Goal: Information Seeking & Learning: Learn about a topic

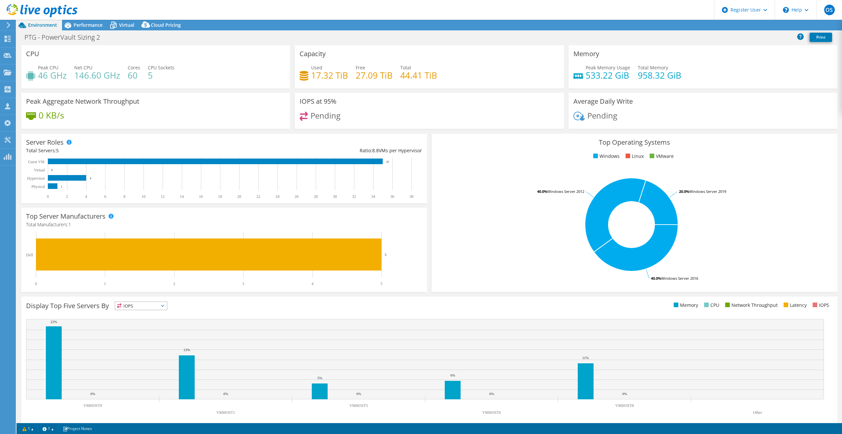
select select "USD"
click at [81, 25] on span "Performance" at bounding box center [88, 25] width 29 height 6
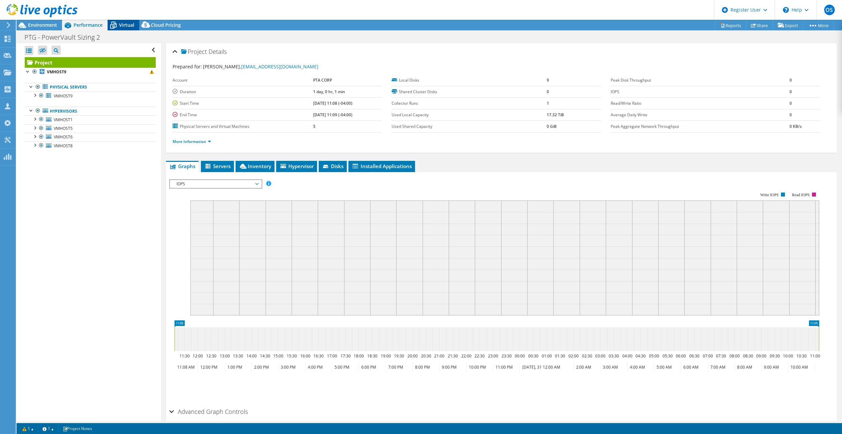
click at [138, 22] on div "Virtual" at bounding box center [124, 25] width 32 height 11
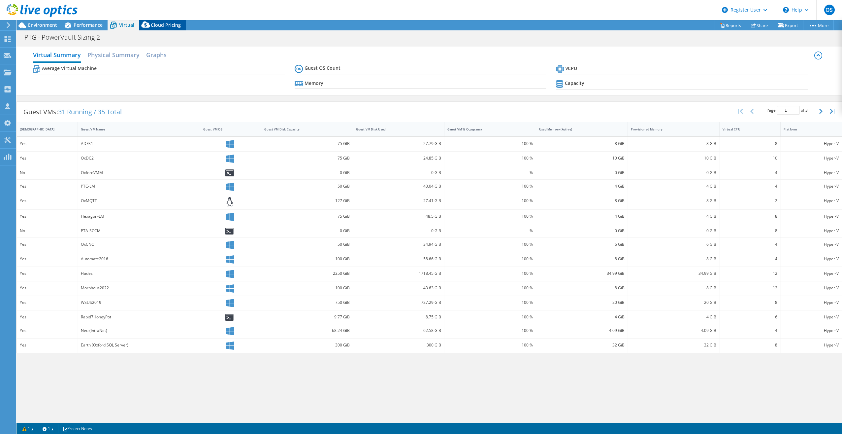
click at [159, 22] on span "Cloud Pricing" at bounding box center [166, 25] width 30 height 6
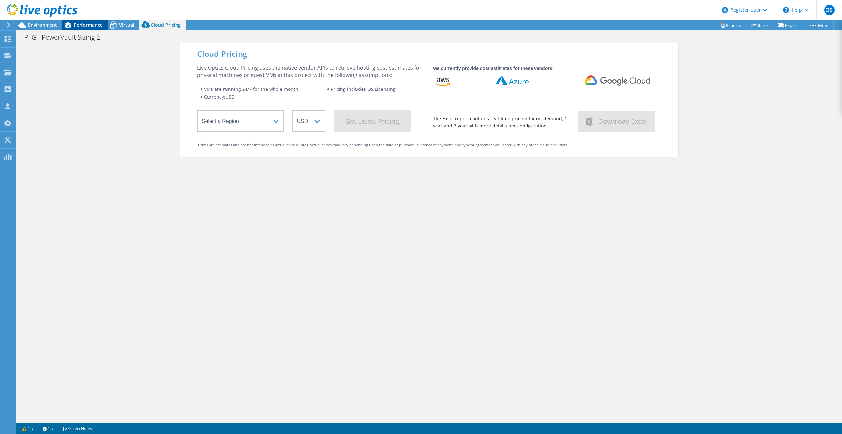
click at [81, 26] on span "Performance" at bounding box center [88, 25] width 29 height 6
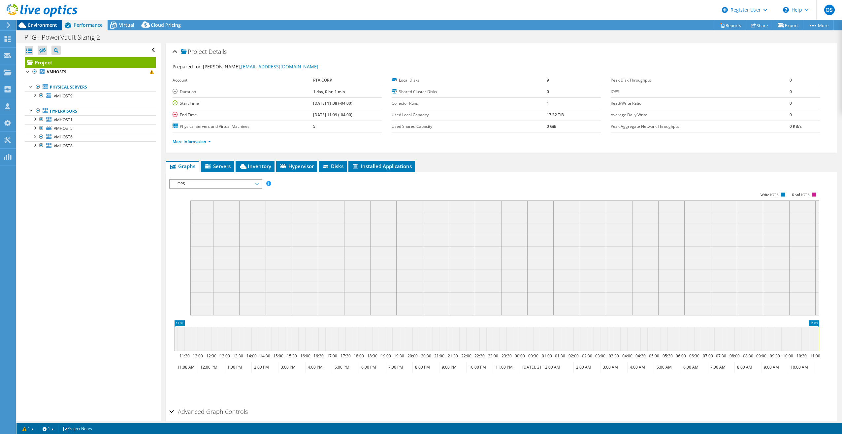
click at [34, 27] on span "Environment" at bounding box center [42, 25] width 29 height 6
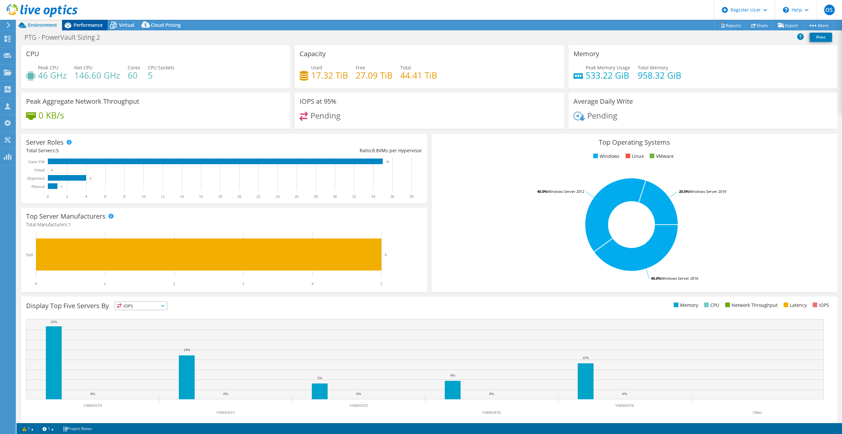
click at [86, 28] on span "Performance" at bounding box center [88, 25] width 29 height 6
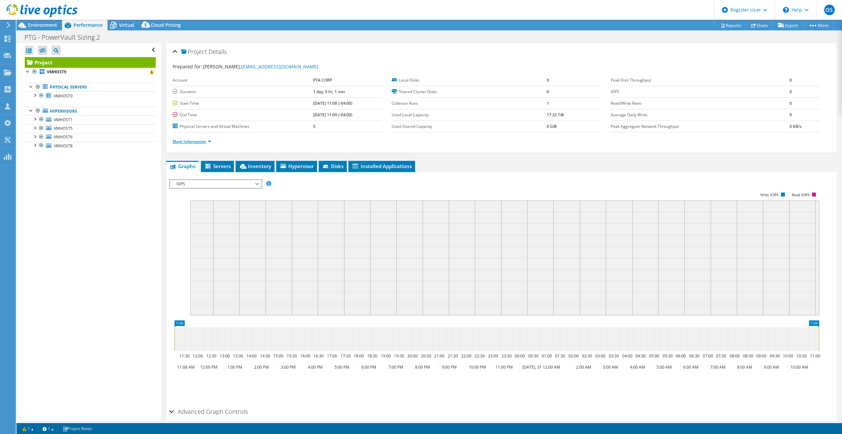
click at [200, 140] on link "More Information" at bounding box center [192, 142] width 39 height 6
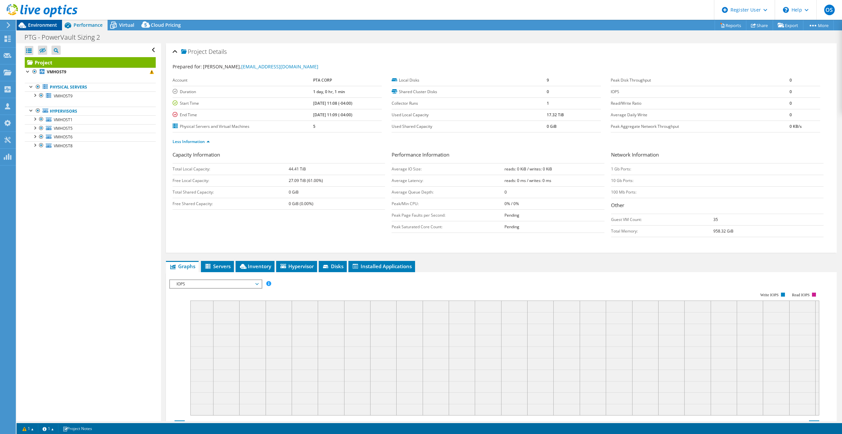
click at [41, 24] on span "Environment" at bounding box center [42, 25] width 29 height 6
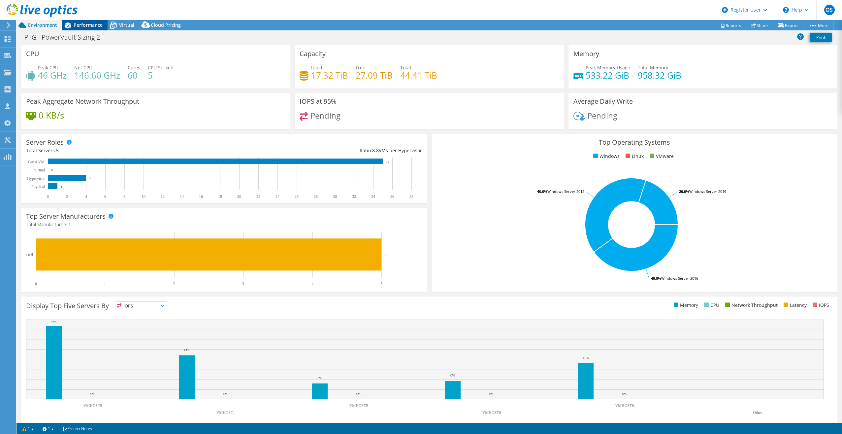
click at [73, 24] on icon at bounding box center [68, 25] width 12 height 12
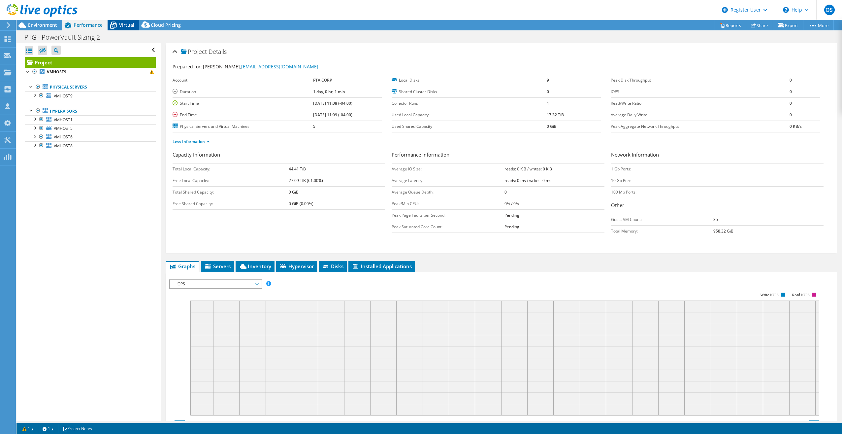
click at [126, 22] on span "Virtual" at bounding box center [126, 25] width 15 height 6
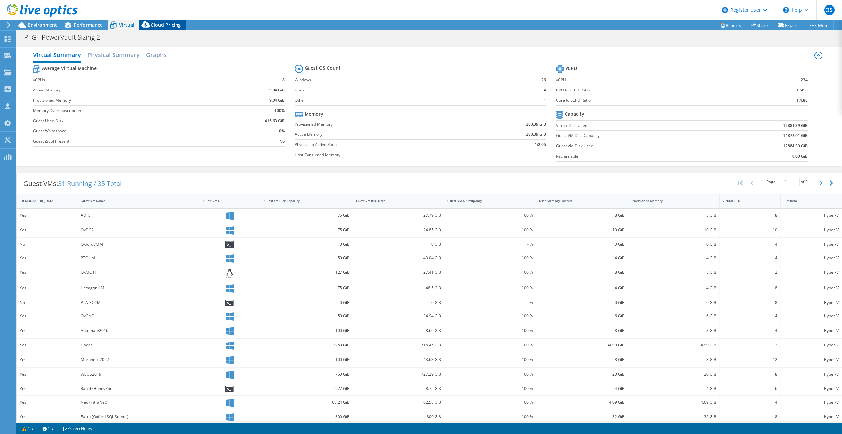
click at [162, 24] on span "Cloud Pricing" at bounding box center [166, 25] width 30 height 6
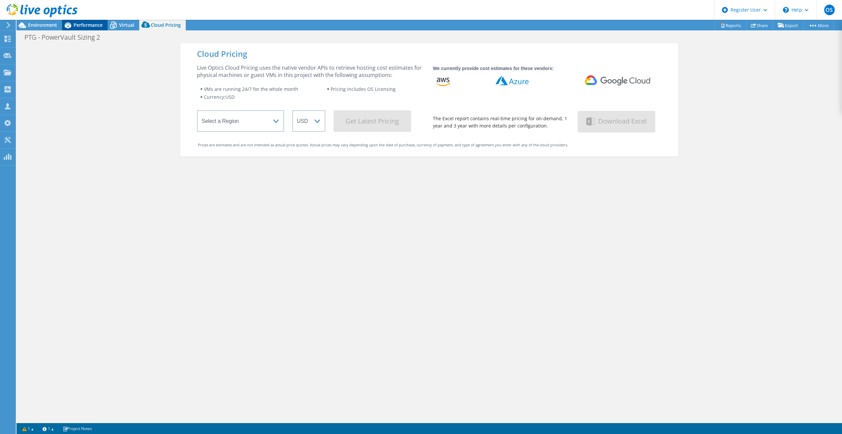
click at [82, 25] on span "Performance" at bounding box center [88, 25] width 29 height 6
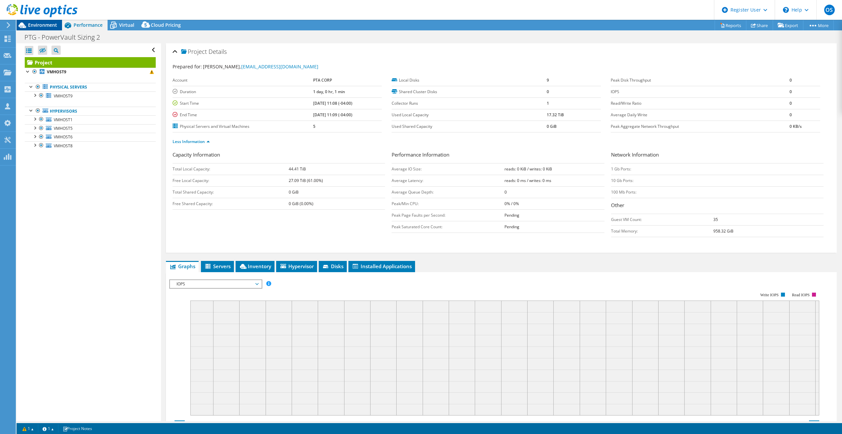
click at [39, 26] on span "Environment" at bounding box center [42, 25] width 29 height 6
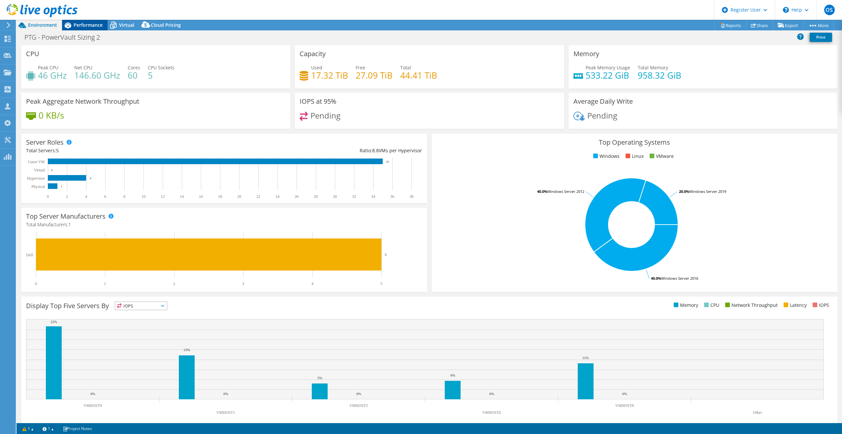
click at [93, 26] on span "Performance" at bounding box center [88, 25] width 29 height 6
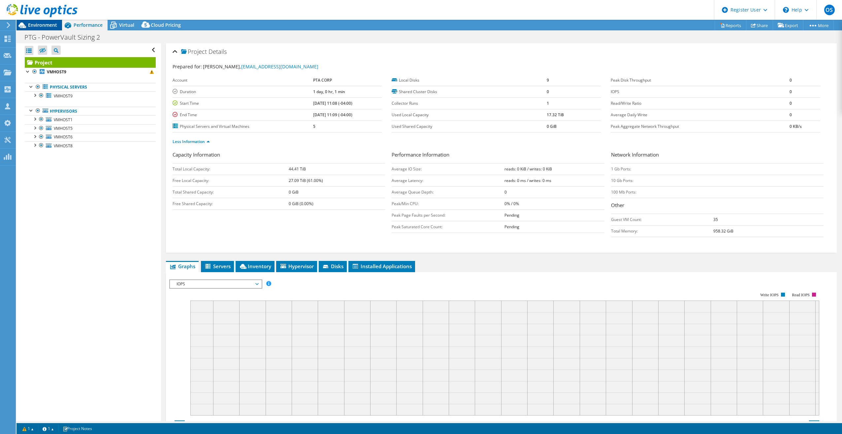
click at [40, 22] on span "Environment" at bounding box center [42, 25] width 29 height 6
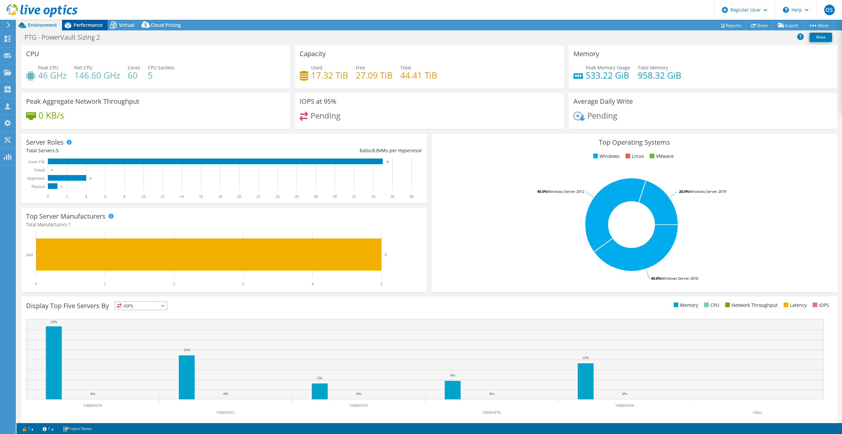
click at [86, 27] on span "Performance" at bounding box center [88, 25] width 29 height 6
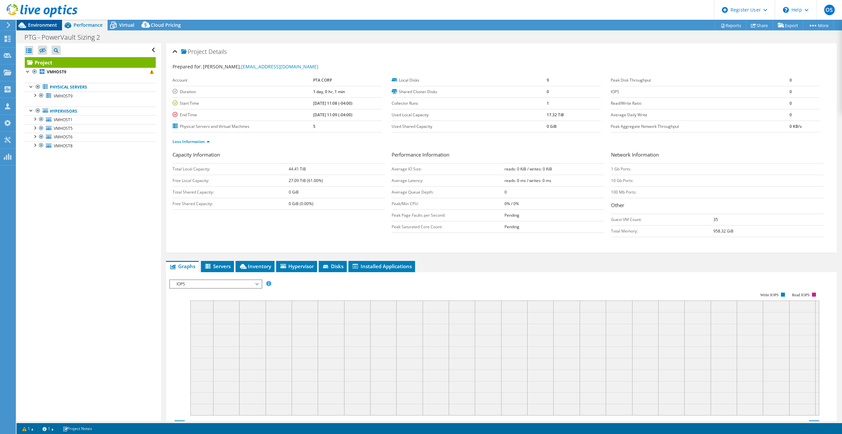
click at [49, 25] on span "Environment" at bounding box center [42, 25] width 29 height 6
